Goal: Task Accomplishment & Management: Complete application form

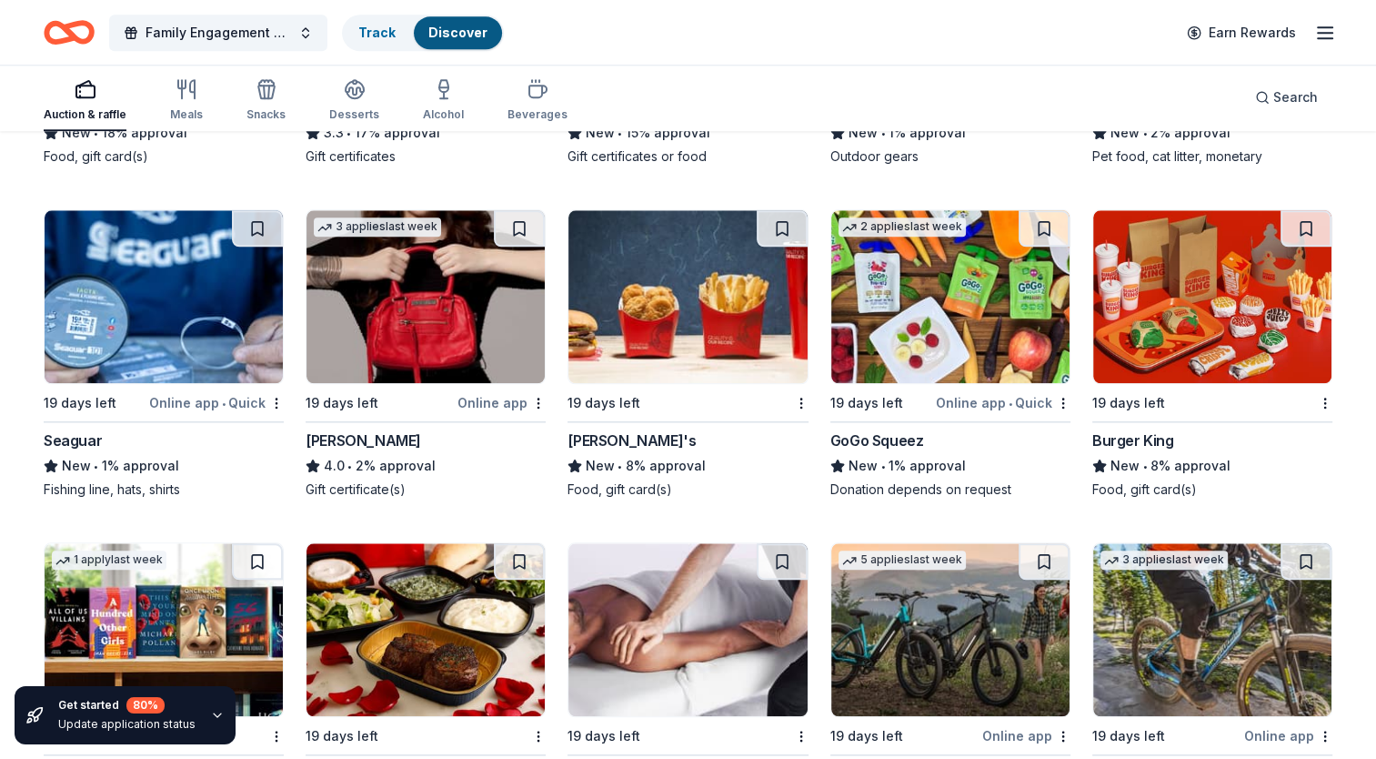
scroll to position [8741, 0]
click at [683, 358] on img at bounding box center [688, 296] width 238 height 173
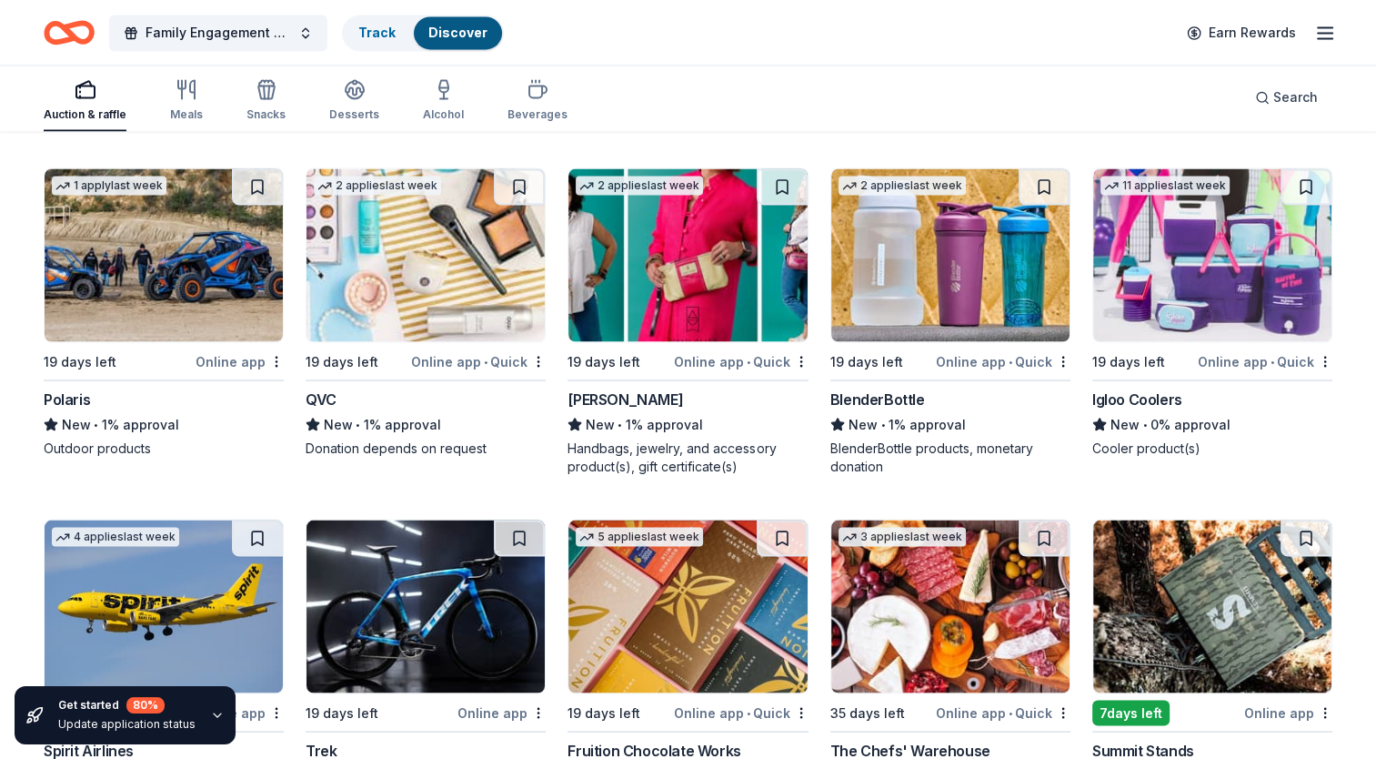
scroll to position [10145, 0]
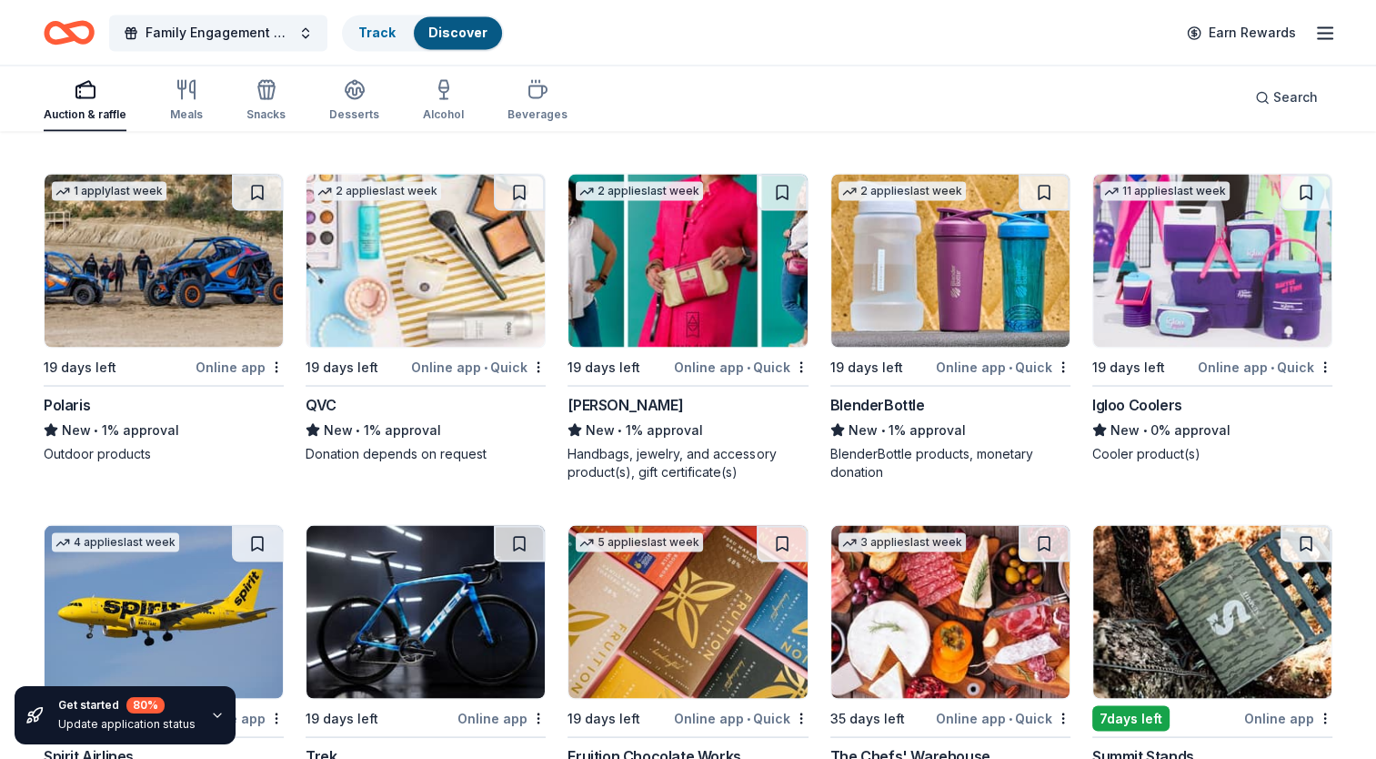
click at [1195, 344] on img at bounding box center [1212, 260] width 238 height 173
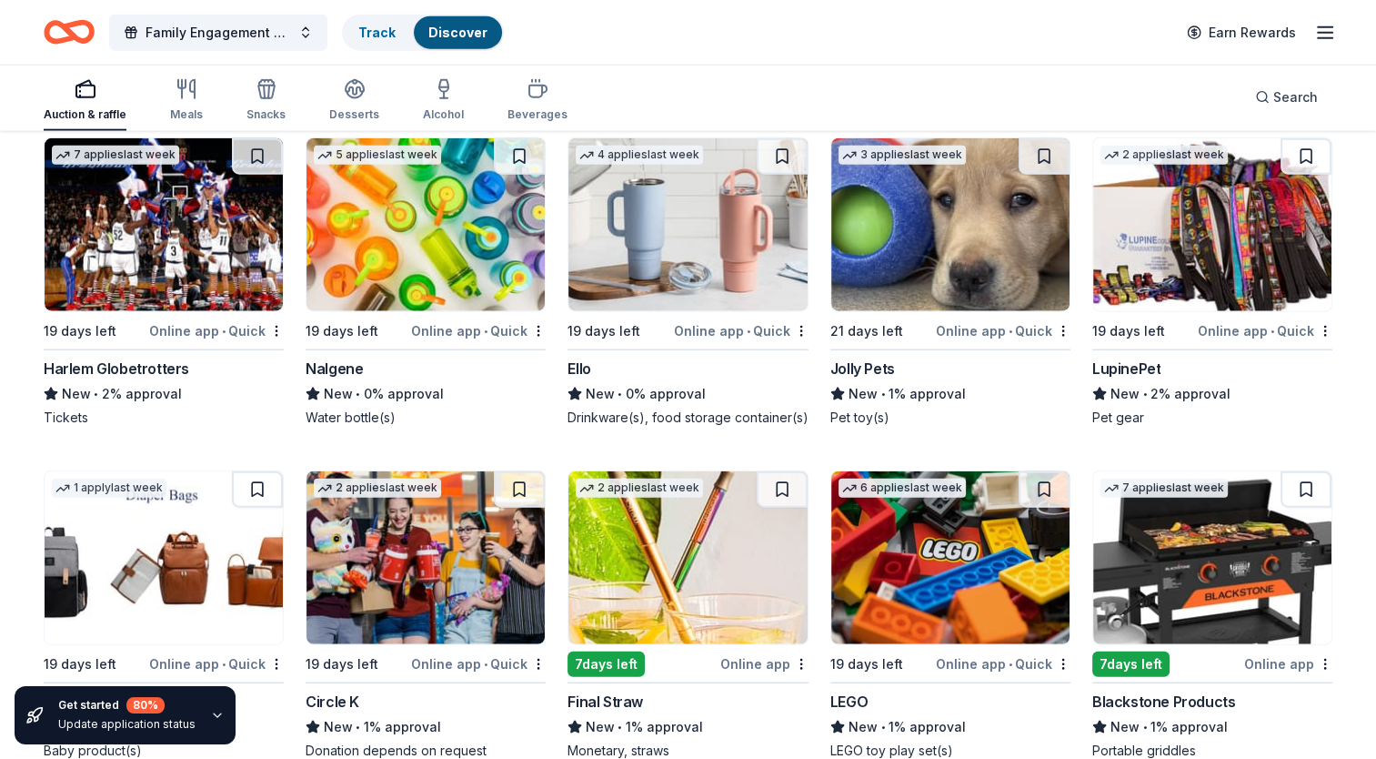
scroll to position [11391, 0]
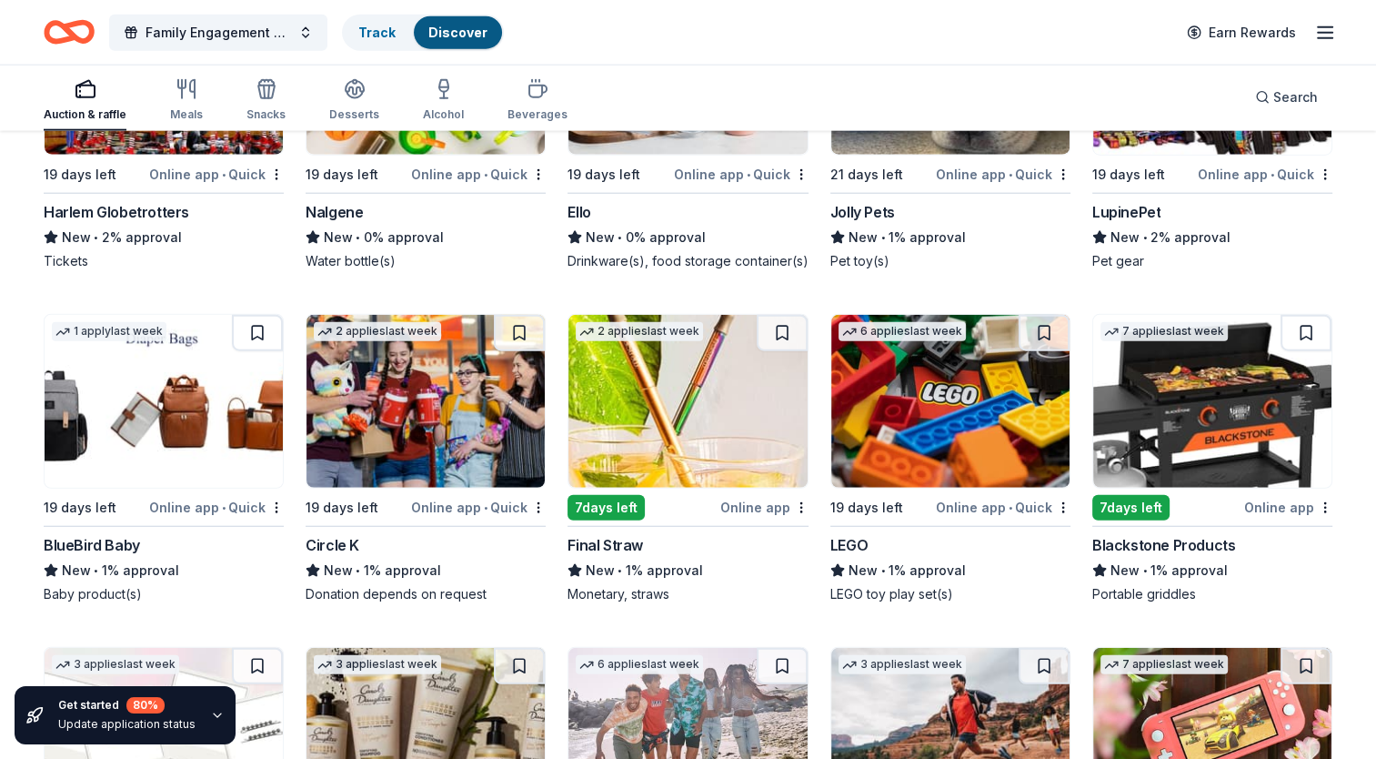
click at [1222, 462] on img at bounding box center [1212, 401] width 238 height 173
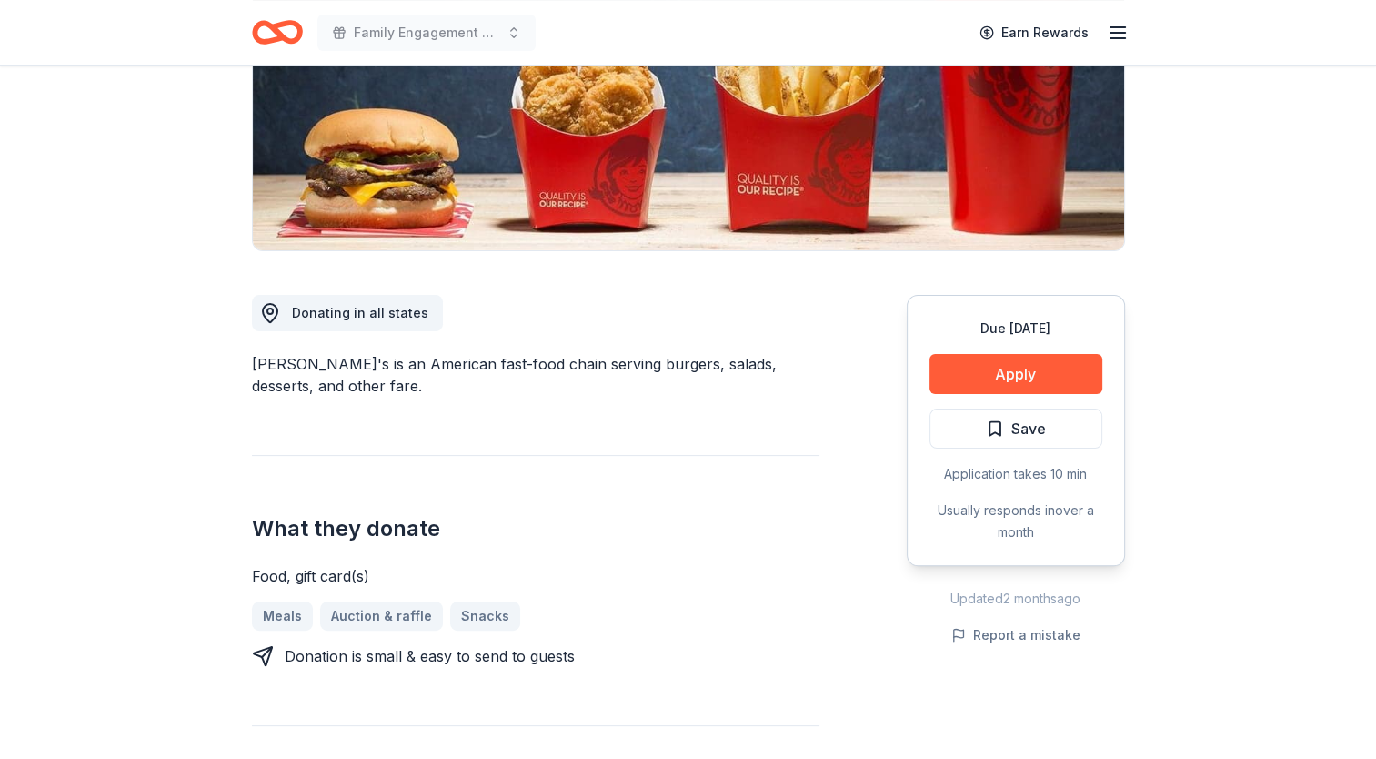
scroll to position [303, 0]
click at [970, 371] on button "Apply" at bounding box center [1016, 373] width 173 height 40
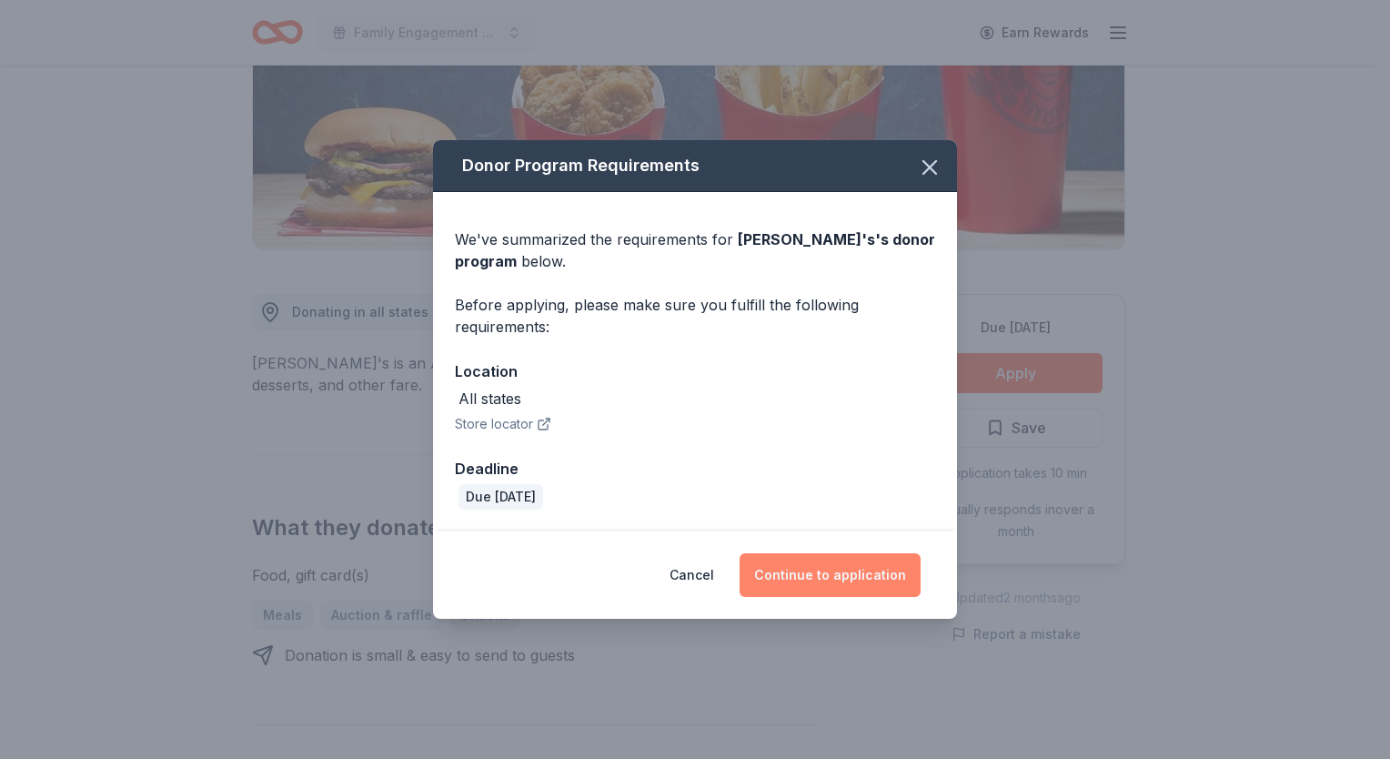
click at [815, 581] on button "Continue to application" at bounding box center [830, 575] width 181 height 44
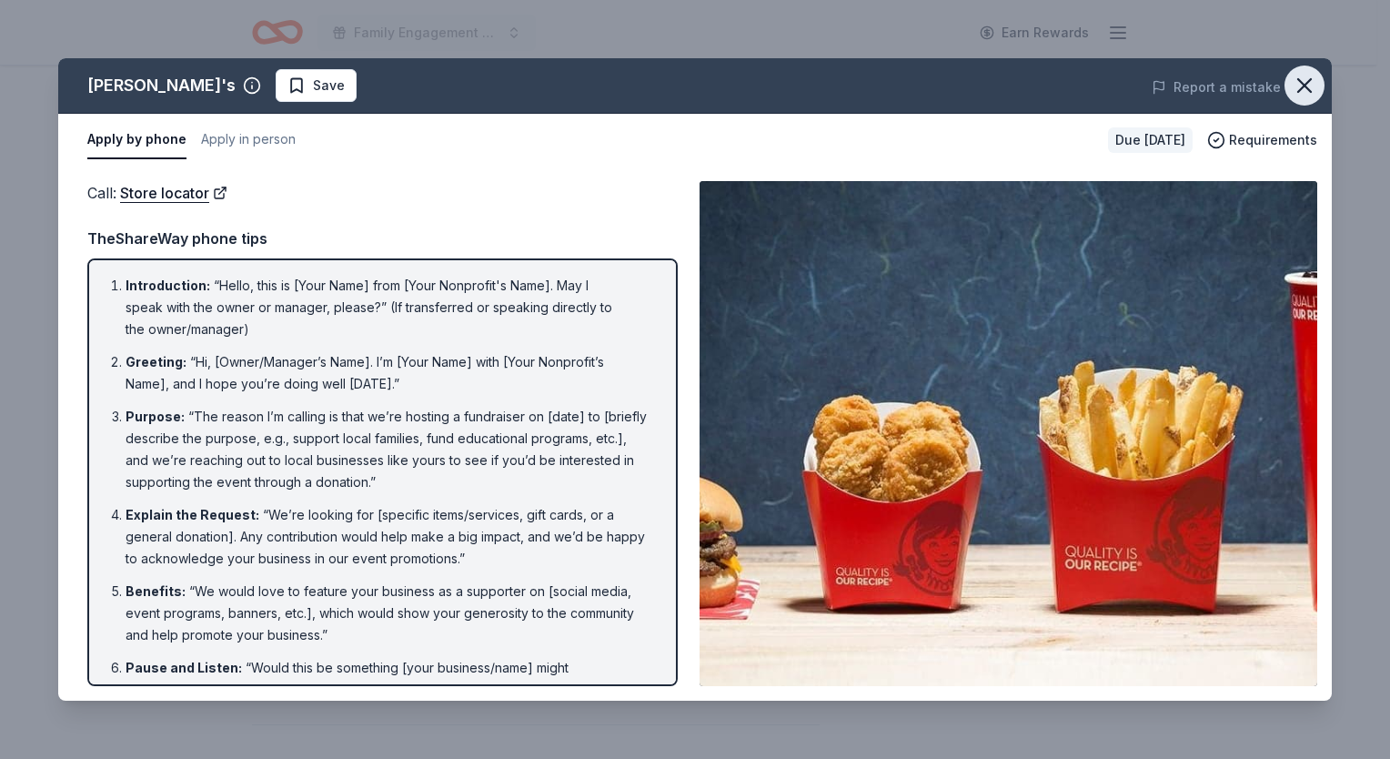
click at [1295, 81] on icon "button" at bounding box center [1304, 85] width 25 height 25
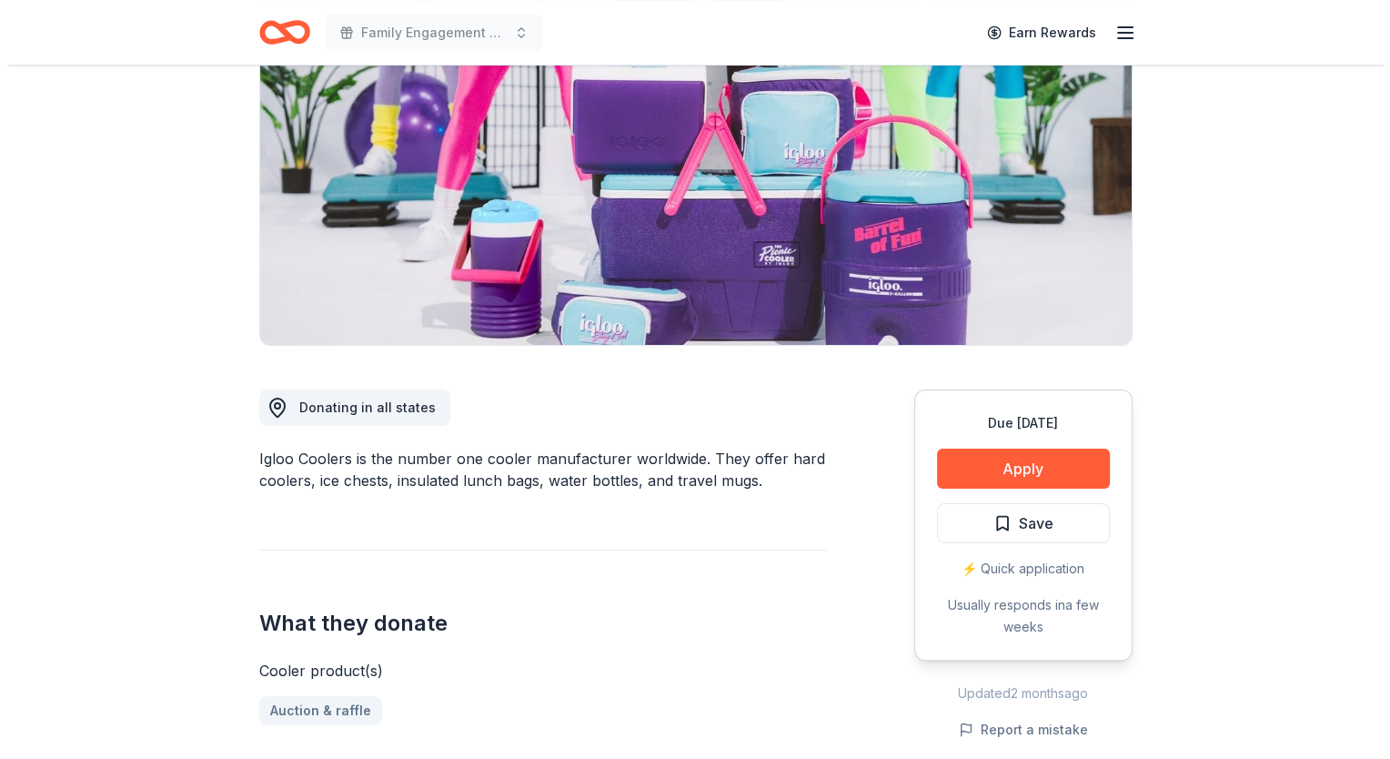
scroll to position [242, 0]
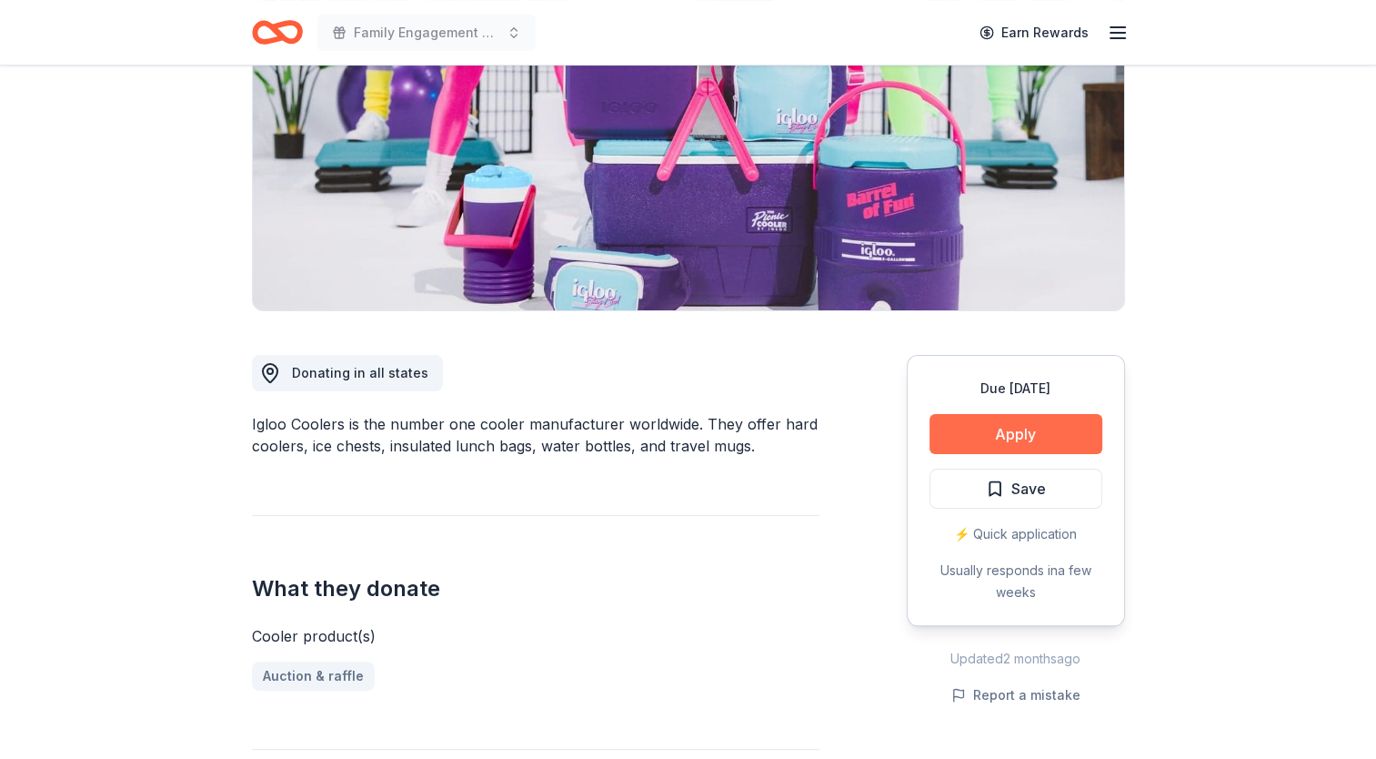
click at [1022, 428] on button "Apply" at bounding box center [1016, 434] width 173 height 40
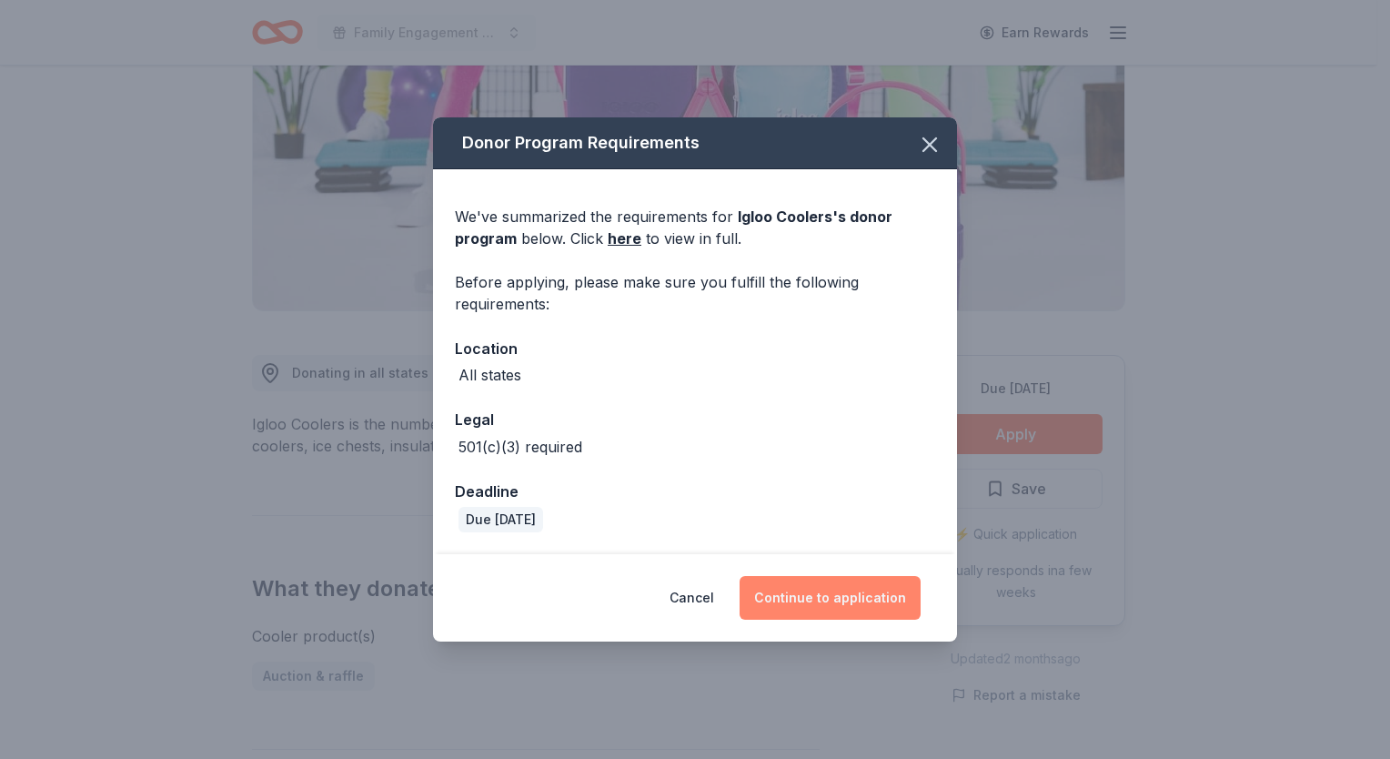
click at [841, 602] on button "Continue to application" at bounding box center [830, 598] width 181 height 44
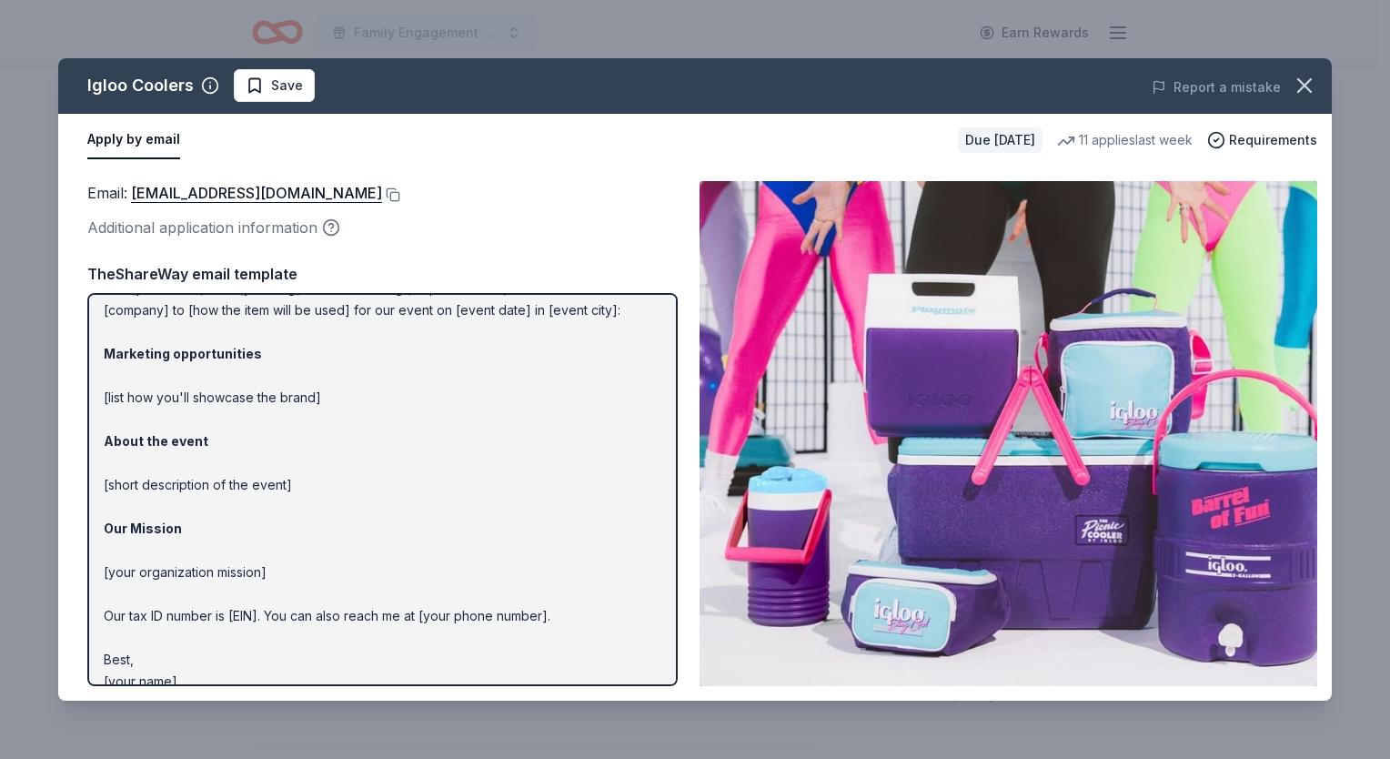
scroll to position [96, 0]
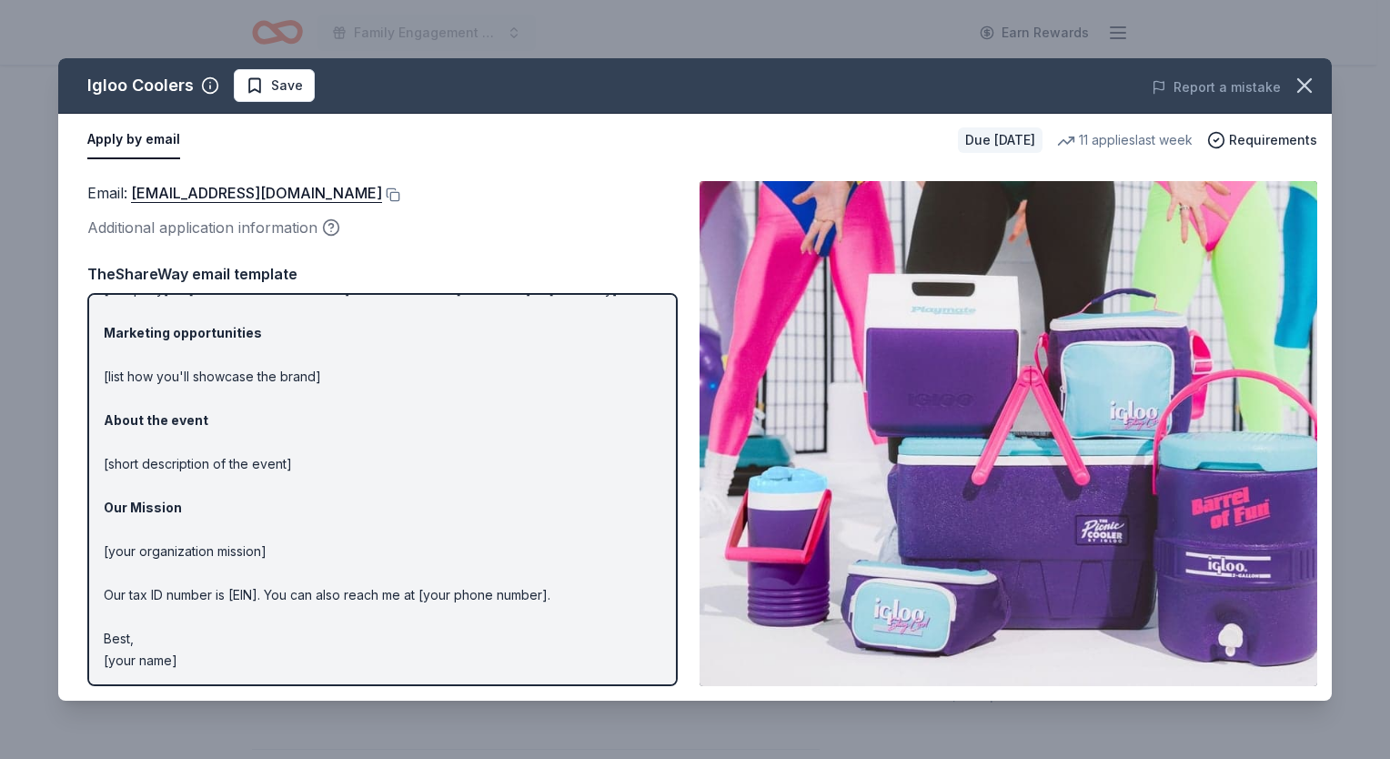
drag, startPoint x: 185, startPoint y: 657, endPoint x: 139, endPoint y: 613, distance: 63.1
click at [43, 582] on div "Igloo Coolers Save Report a mistake Apply by email Due in 19 days 11 applies la…" at bounding box center [695, 379] width 1390 height 759
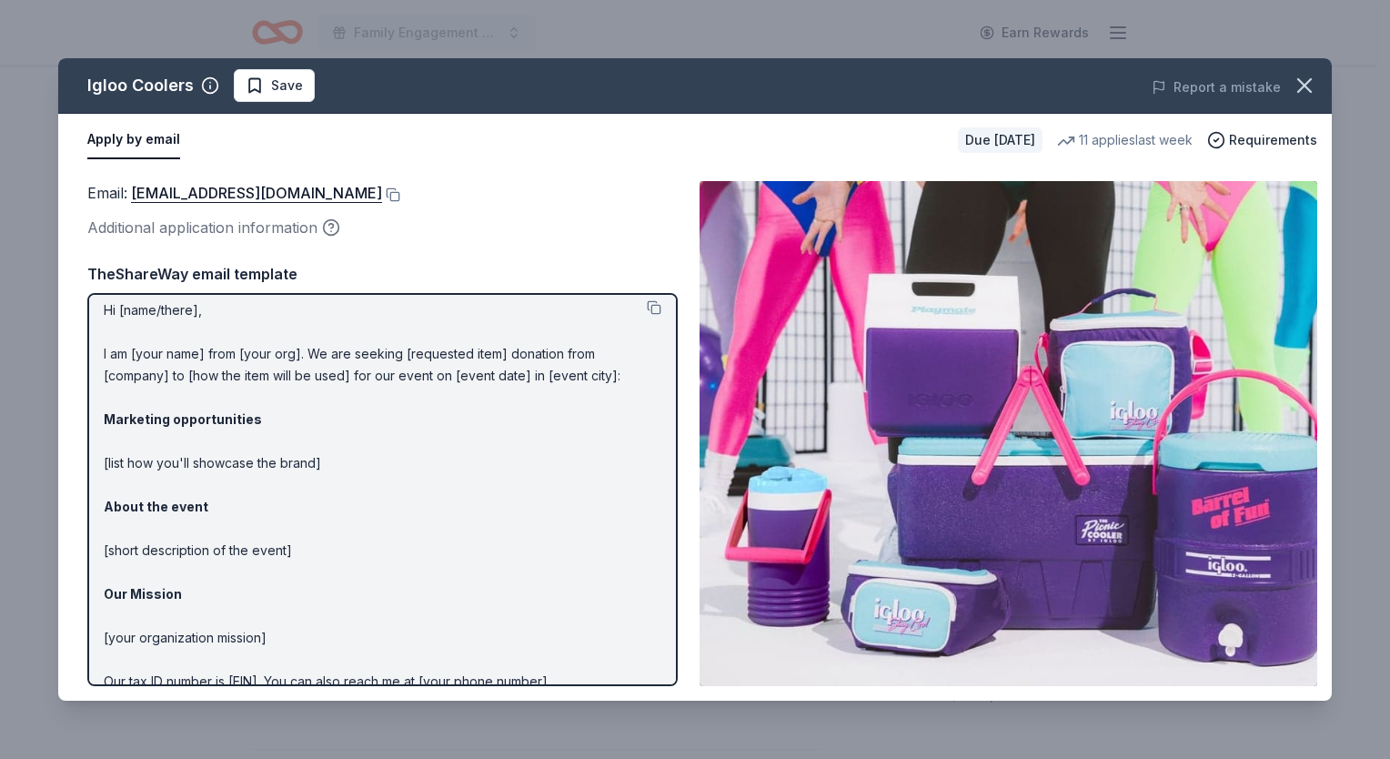
scroll to position [0, 0]
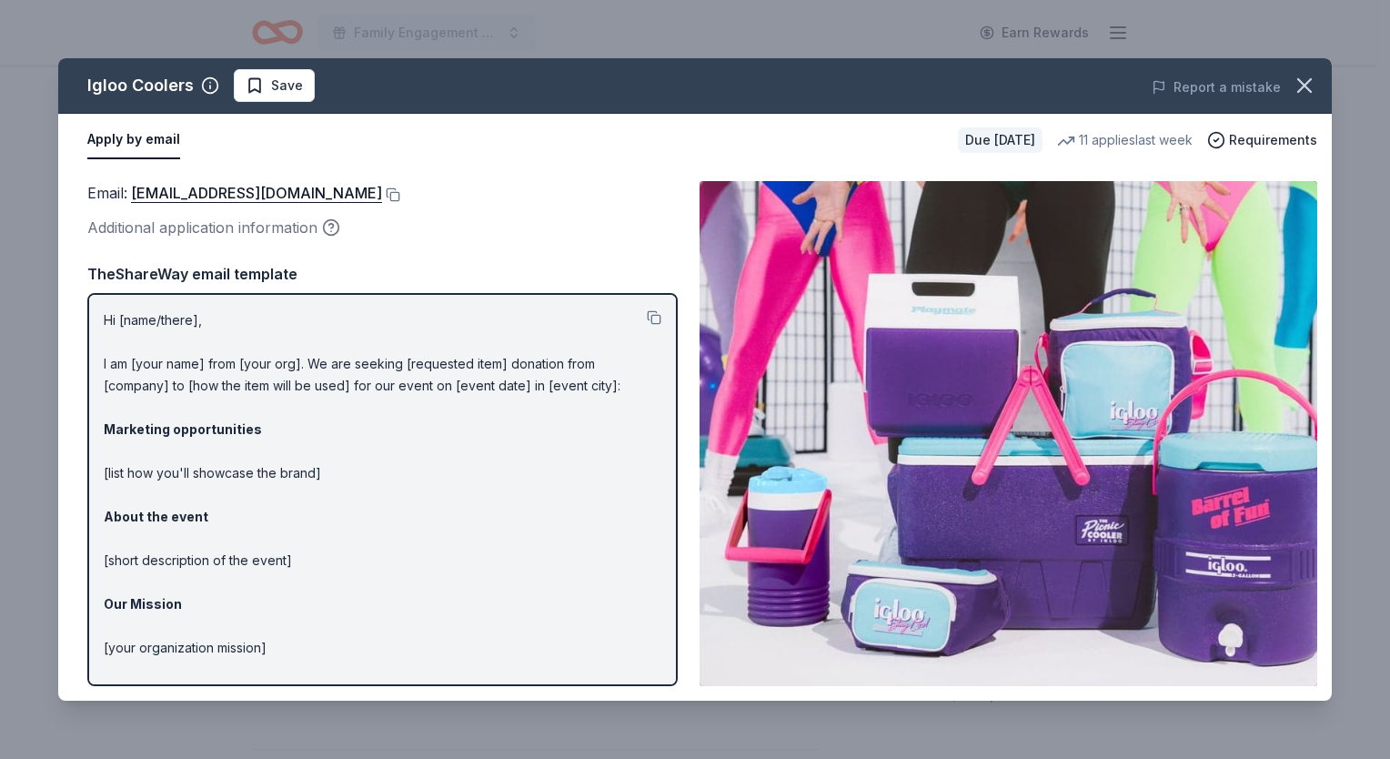
drag, startPoint x: 104, startPoint y: 312, endPoint x: 358, endPoint y: 489, distance: 309.9
click at [358, 489] on p "Hi [name/there], I am [your name] from [your org]. We are seeking [requested it…" at bounding box center [383, 538] width 558 height 459
click at [214, 192] on link "donations@igloocorp.com" at bounding box center [256, 193] width 251 height 24
click at [1301, 83] on icon "button" at bounding box center [1304, 85] width 13 height 13
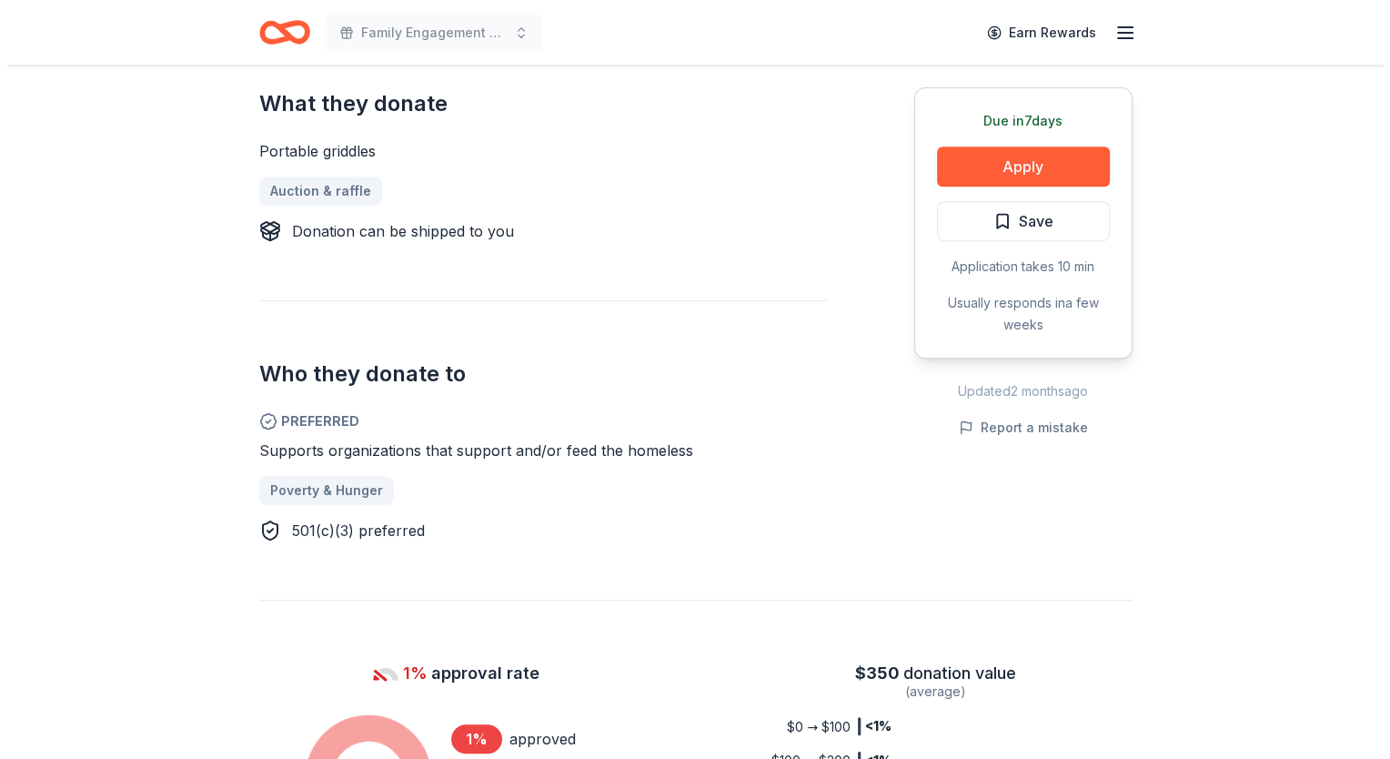
scroll to position [667, 0]
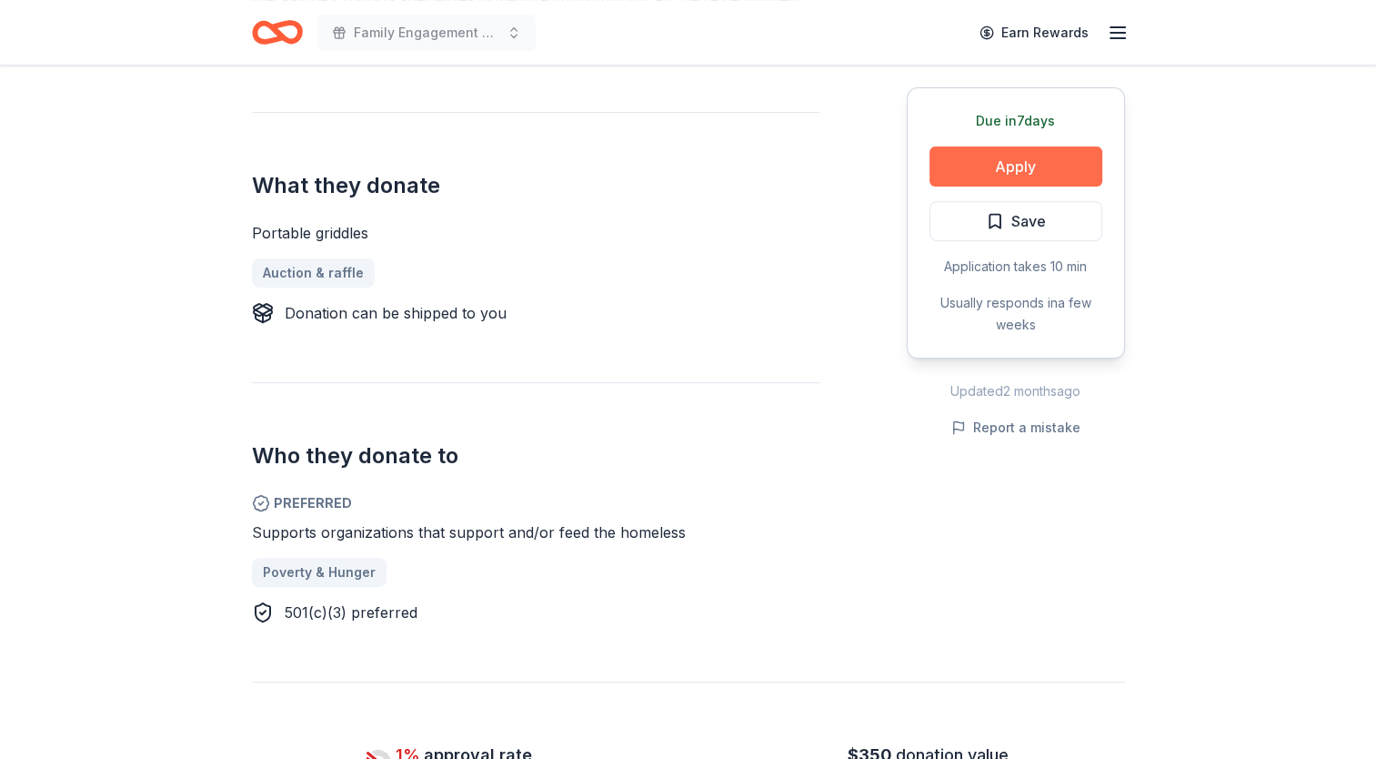
click at [1049, 176] on button "Apply" at bounding box center [1016, 166] width 173 height 40
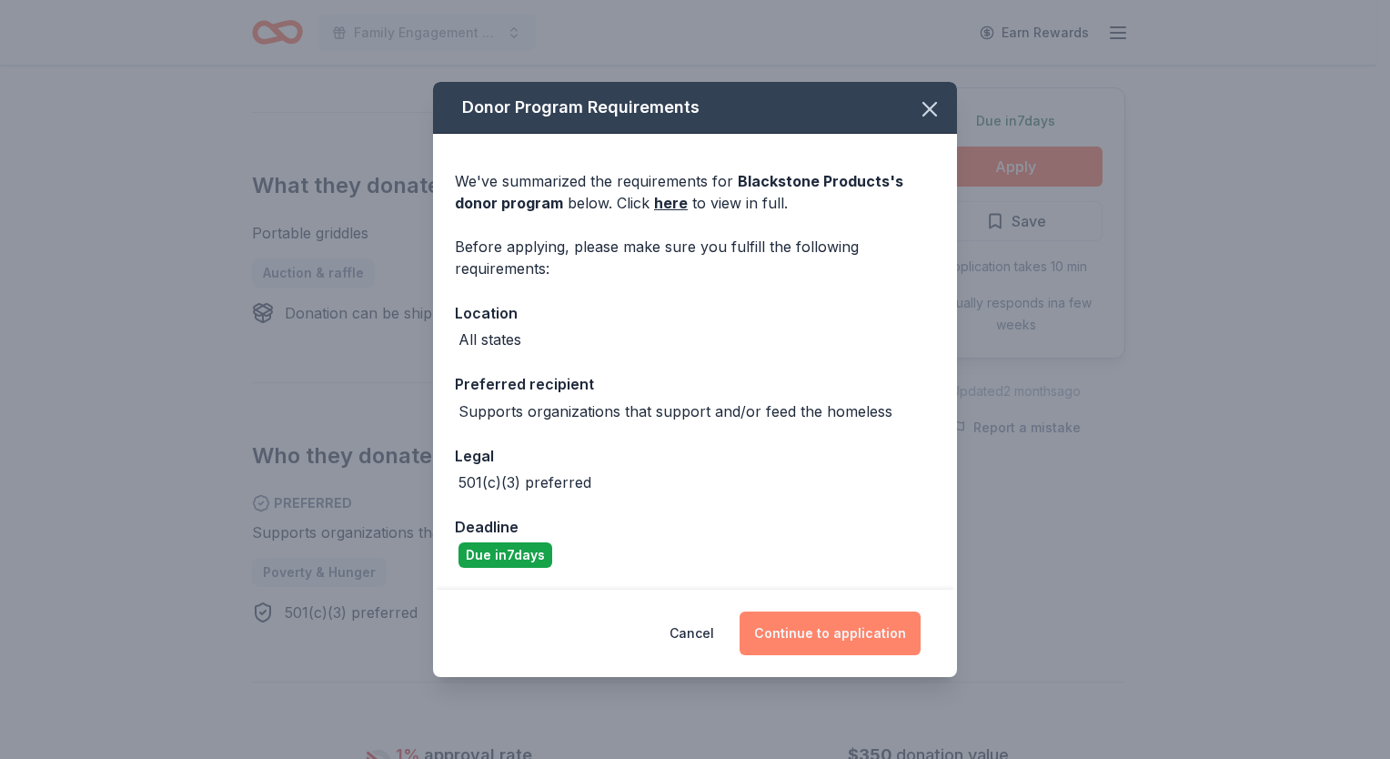
click at [859, 640] on button "Continue to application" at bounding box center [830, 633] width 181 height 44
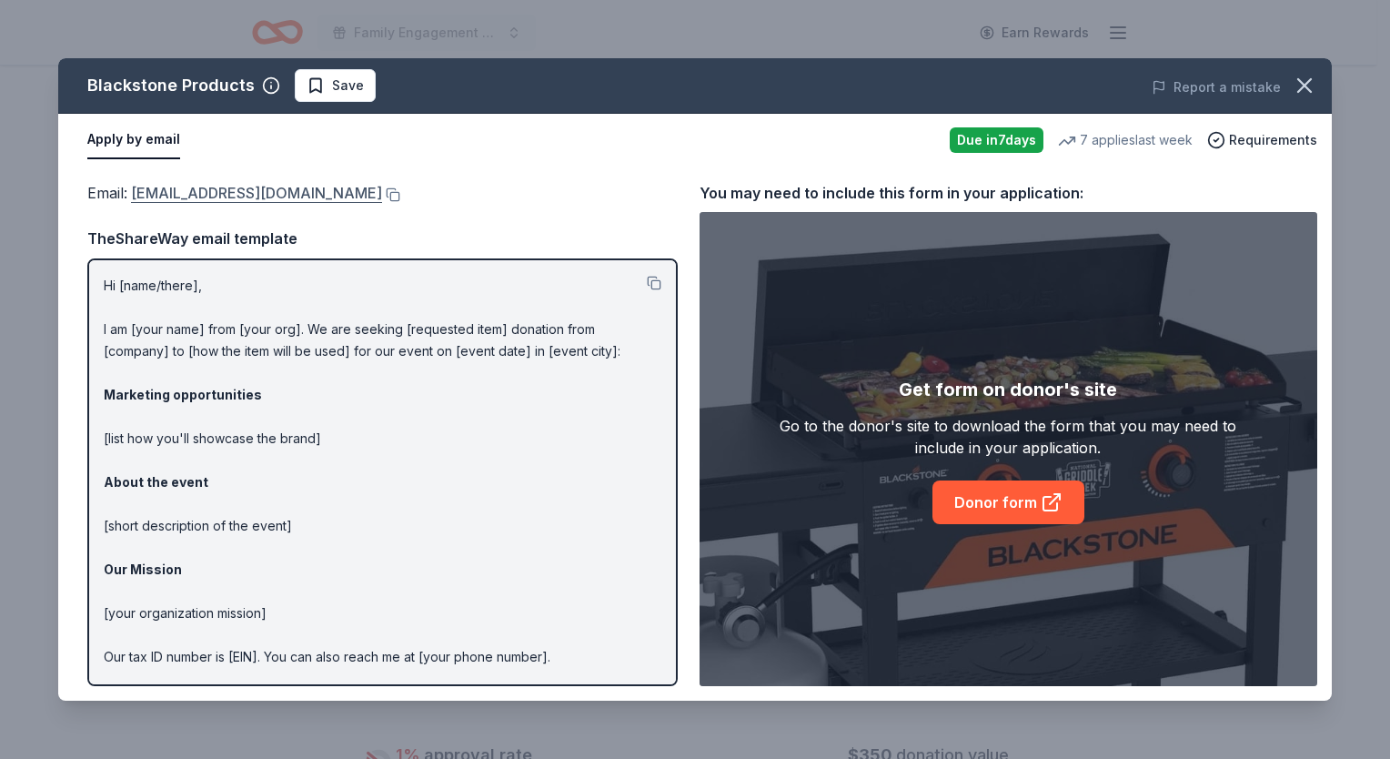
click at [294, 191] on link "donations@blackstoneproducts.com" at bounding box center [256, 193] width 251 height 24
